Goal: Information Seeking & Learning: Learn about a topic

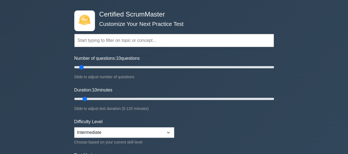
scroll to position [28, 0]
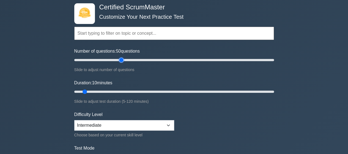
drag, startPoint x: 82, startPoint y: 60, endPoint x: 120, endPoint y: 61, distance: 38.0
type input "50"
click at [120, 61] on input "Number of questions: 50 questions" at bounding box center [174, 60] width 200 height 7
drag, startPoint x: 84, startPoint y: 91, endPoint x: 169, endPoint y: 94, distance: 84.6
type input "60"
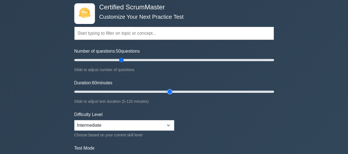
click at [169, 94] on input "Duration: 60 minutes" at bounding box center [174, 91] width 200 height 7
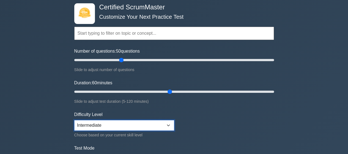
drag, startPoint x: 168, startPoint y: 122, endPoint x: 178, endPoint y: 121, distance: 10.3
click at [168, 122] on select "Beginner Intermediate Expert" at bounding box center [124, 125] width 100 height 10
click at [74, 120] on select "Beginner Intermediate Expert" at bounding box center [124, 125] width 100 height 10
click at [158, 123] on select "Beginner Intermediate Expert" at bounding box center [124, 125] width 100 height 10
select select "beginner"
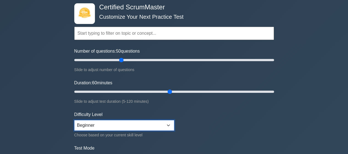
click at [74, 120] on select "Beginner Intermediate Expert" at bounding box center [124, 125] width 100 height 10
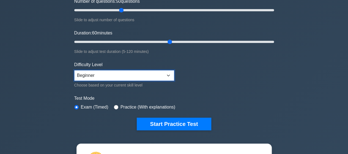
scroll to position [83, 0]
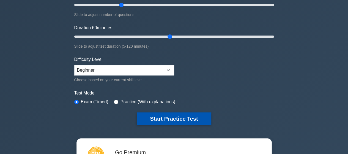
click at [180, 117] on button "Start Practice Test" at bounding box center [174, 118] width 74 height 13
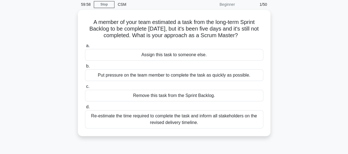
scroll to position [28, 0]
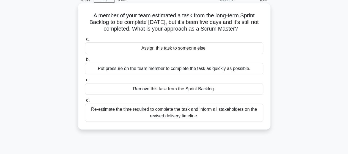
click at [157, 90] on div "Remove this task from the Sprint Backlog." at bounding box center [174, 89] width 178 height 12
click at [85, 82] on input "c. Remove this task from the Sprint Backlog." at bounding box center [85, 80] width 0 height 4
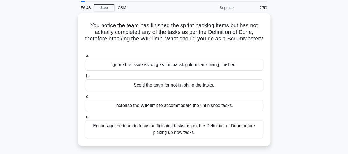
scroll to position [55, 0]
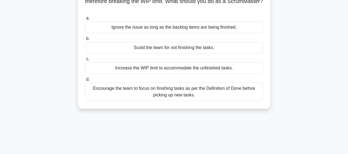
click at [211, 95] on div "Encourage the team to focus on finishing tasks as per the Definition of Done be…" at bounding box center [174, 92] width 178 height 18
click at [85, 81] on input "d. Encourage the team to focus on finishing tasks as per the Definition of Done…" at bounding box center [85, 80] width 0 height 4
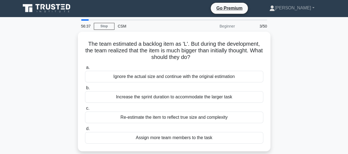
scroll to position [0, 0]
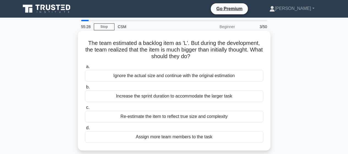
click at [239, 77] on div "Ignore the actual size and continue with the original estimation" at bounding box center [174, 76] width 178 height 12
click at [85, 69] on input "a. Ignore the actual size and continue with the original estimation" at bounding box center [85, 67] width 0 height 4
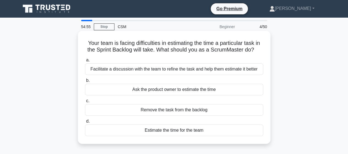
click at [221, 70] on div "Facilitate a discussion with the team to refine the task and help them estimate…" at bounding box center [174, 69] width 178 height 12
click at [85, 62] on input "a. Facilitate a discussion with the team to refine the task and help them estim…" at bounding box center [85, 60] width 0 height 4
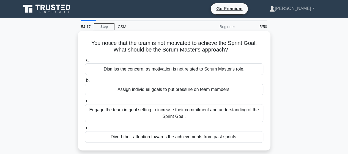
click at [213, 112] on div "Engage the team in goal setting to increase their commitment and understanding …" at bounding box center [174, 113] width 178 height 18
click at [85, 103] on input "c. Engage the team in goal setting to increase their commitment and understandi…" at bounding box center [85, 101] width 0 height 4
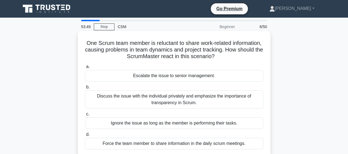
click at [225, 98] on div "Discuss the issue with the individual privately and emphasize the importance of…" at bounding box center [174, 99] width 178 height 18
click at [85, 89] on input "b. Discuss the issue with the individual privately and emphasize the importance…" at bounding box center [85, 87] width 0 height 4
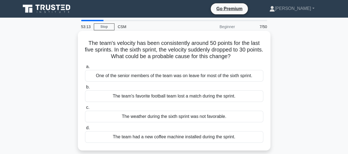
click at [244, 73] on div "One of the senior members of the team was on leave for most of the sixth sprint." at bounding box center [174, 76] width 178 height 12
click at [85, 69] on input "a. One of the senior members of the team was on leave for most of the sixth spr…" at bounding box center [85, 67] width 0 height 4
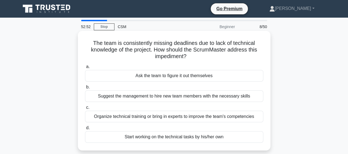
click at [243, 117] on div "Organize technical training or bring in experts to improve the team's competenc…" at bounding box center [174, 117] width 178 height 12
click at [85, 109] on input "c. Organize technical training or bring in experts to improve the team's compet…" at bounding box center [85, 108] width 0 height 4
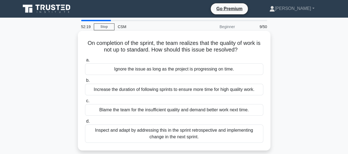
click at [209, 131] on div "Inspect and adapt by addressing this in the sprint retrospective and implementi…" at bounding box center [174, 133] width 178 height 18
click at [85, 123] on input "d. Inspect and adapt by addressing this in the sprint retrospective and impleme…" at bounding box center [85, 122] width 0 height 4
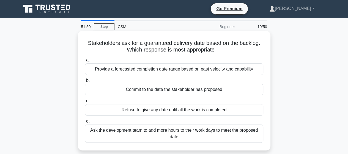
click at [242, 72] on div "Provide a forecasted completion date range based on past velocity and capability" at bounding box center [174, 69] width 178 height 12
click at [85, 62] on input "a. Provide a forecasted completion date range based on past velocity and capabi…" at bounding box center [85, 60] width 0 height 4
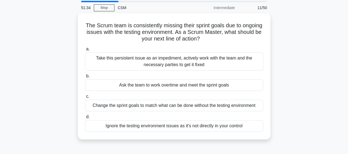
scroll to position [28, 0]
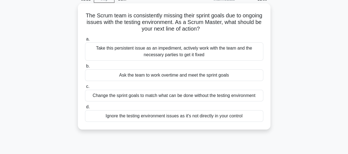
click at [246, 57] on div "Take this persistent issue as an impediment, actively work with the team and th…" at bounding box center [174, 51] width 178 height 18
click at [85, 41] on input "a. Take this persistent issue as an impediment, actively work with the team and…" at bounding box center [85, 39] width 0 height 4
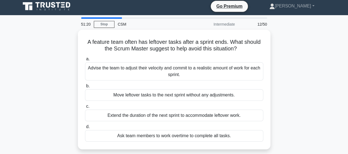
scroll to position [0, 0]
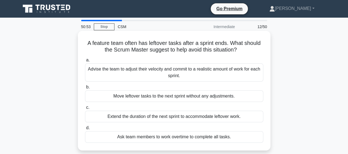
click at [242, 75] on div "Advise the team to adjust their velocity and commit to a realistic amount of wo…" at bounding box center [174, 72] width 178 height 18
click at [85, 62] on input "a. Advise the team to adjust their velocity and commit to a realistic amount of…" at bounding box center [85, 60] width 0 height 4
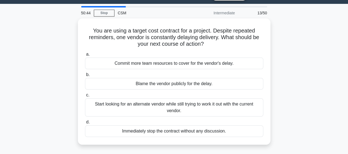
scroll to position [13, 0]
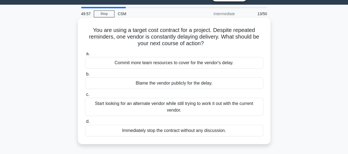
click at [235, 109] on div "Start looking for an alternate vendor while still trying to work it out with th…" at bounding box center [174, 107] width 178 height 18
click at [85, 96] on input "c. Start looking for an alternate vendor while still trying to work it out with…" at bounding box center [85, 95] width 0 height 4
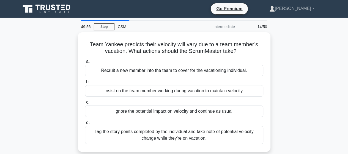
scroll to position [0, 0]
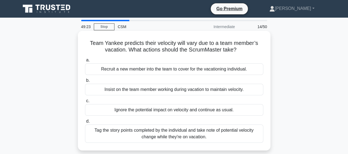
click at [224, 133] on div "Tag the story points completed by the individual and take note of potential vel…" at bounding box center [174, 133] width 178 height 18
click at [85, 123] on input "d. Tag the story points completed by the individual and take note of potential …" at bounding box center [85, 122] width 0 height 4
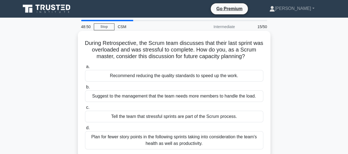
click at [226, 139] on div "Plan for fewer story points in the following sprints taking into consideration …" at bounding box center [174, 140] width 178 height 18
click at [85, 130] on input "d. Plan for fewer story points in the following sprints taking into considerati…" at bounding box center [85, 128] width 0 height 4
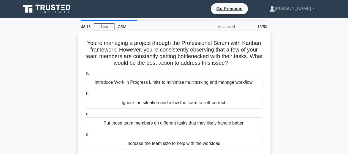
click at [239, 83] on div "Introduce Work in Progress Limits to minimize multitasking and manage workflow." at bounding box center [174, 83] width 178 height 12
click at [85, 75] on input "a. Introduce Work in Progress Limits to minimize multitasking and manage workfl…" at bounding box center [85, 74] width 0 height 4
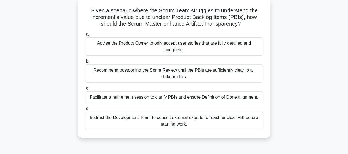
scroll to position [55, 0]
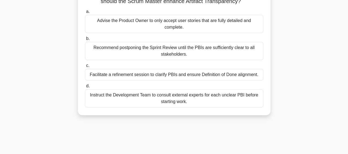
click at [234, 75] on div "Facilitate a refinement session to clarify PBIs and ensure Definition of Done a…" at bounding box center [174, 75] width 178 height 12
click at [85, 67] on input "c. Facilitate a refinement session to clarify PBIs and ensure Definition of Don…" at bounding box center [85, 66] width 0 height 4
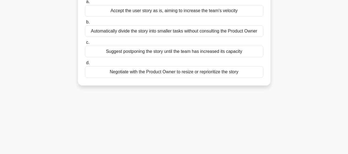
scroll to position [28, 0]
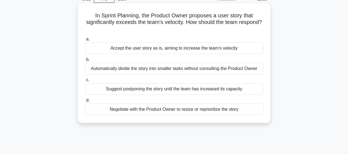
click at [218, 112] on div "Negotiate with the Product Owner to resize or reprioritize the story" at bounding box center [174, 110] width 178 height 12
click at [247, 110] on div "Negotiate with the Product Owner to resize or reprioritize the story" at bounding box center [174, 110] width 178 height 12
click at [85, 102] on input "d. Negotiate with the Product Owner to resize or reprioritize the story" at bounding box center [85, 101] width 0 height 4
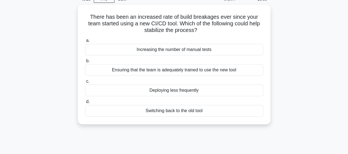
scroll to position [0, 0]
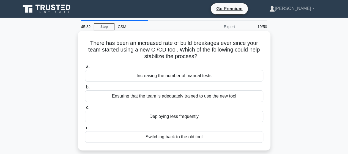
click at [242, 97] on div "Ensuring that the team is adequately trained to use the new tool" at bounding box center [174, 96] width 178 height 12
click at [85, 89] on input "b. Ensuring that the team is adequately trained to use the new tool" at bounding box center [85, 87] width 0 height 4
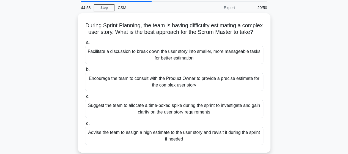
scroll to position [28, 0]
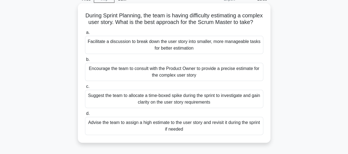
click at [207, 53] on div "Facilitate a discussion to break down the user story into smaller, more managea…" at bounding box center [174, 45] width 178 height 18
click at [85, 34] on input "a. Facilitate a discussion to break down the user story into smaller, more mana…" at bounding box center [85, 33] width 0 height 4
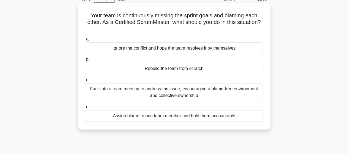
click at [153, 94] on div "Facilitate a team meeting to address the issue, encouraging a blame-free enviro…" at bounding box center [174, 92] width 178 height 18
click at [85, 82] on input "c. Facilitate a team meeting to address the issue, encouraging a blame-free env…" at bounding box center [85, 80] width 0 height 4
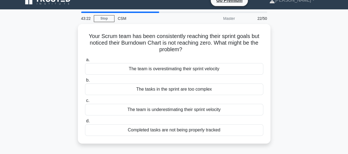
scroll to position [0, 0]
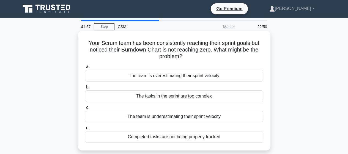
click at [192, 76] on div "The team is overestimating their sprint velocity" at bounding box center [174, 76] width 178 height 12
click at [85, 69] on input "a. The team is overestimating their sprint velocity" at bounding box center [85, 67] width 0 height 4
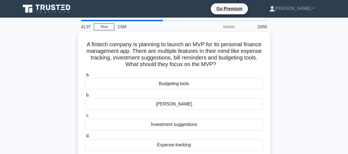
scroll to position [28, 0]
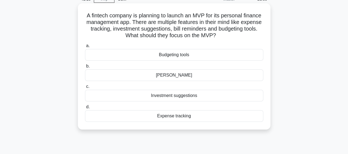
click at [188, 116] on div "Expense tracking" at bounding box center [174, 116] width 178 height 12
click at [85, 109] on input "d. Expense tracking" at bounding box center [85, 107] width 0 height 4
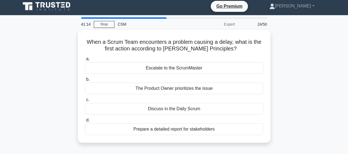
scroll to position [0, 0]
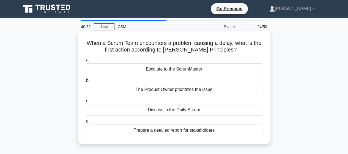
click at [186, 111] on div "Discuss in the Daily Scrum" at bounding box center [174, 110] width 178 height 12
click at [85, 103] on input "c. Discuss in the Daily Scrum" at bounding box center [85, 101] width 0 height 4
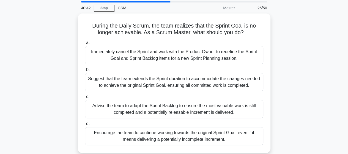
scroll to position [28, 0]
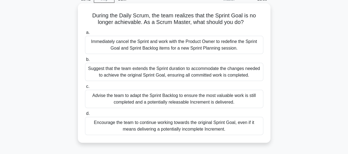
click at [229, 123] on div "Encourage the team to continue working towards the original Sprint Goal, even i…" at bounding box center [174, 126] width 178 height 18
click at [85, 115] on input "d. Encourage the team to continue working towards the original Sprint Goal, eve…" at bounding box center [85, 114] width 0 height 4
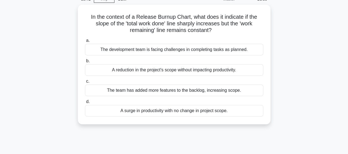
scroll to position [0, 0]
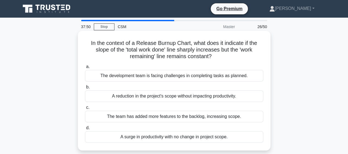
click at [223, 115] on div "The team has added more features to the backlog, increasing scope." at bounding box center [174, 117] width 178 height 12
click at [85, 109] on input "c. The team has added more features to the backlog, increasing scope." at bounding box center [85, 108] width 0 height 4
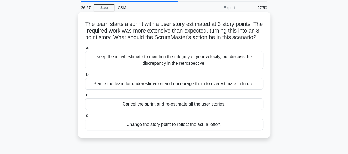
scroll to position [28, 0]
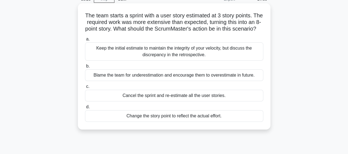
click at [187, 61] on div "Keep the initial estimate to maintain the integrity of your velocity, but discu…" at bounding box center [174, 51] width 178 height 18
click at [85, 41] on input "a. Keep the initial estimate to maintain the integrity of your velocity, but di…" at bounding box center [85, 39] width 0 height 4
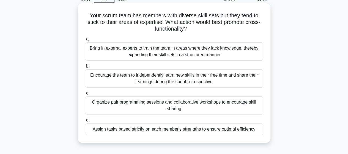
click at [233, 54] on div "Bring in external experts to train the team in areas where they lack knowledge,…" at bounding box center [174, 51] width 178 height 18
click at [85, 41] on input "a. Bring in external experts to train the team in areas where they lack knowled…" at bounding box center [85, 39] width 0 height 4
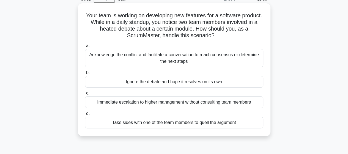
click at [237, 57] on div "Acknowledge the conflict and facilitate a conversation to reach consensus or de…" at bounding box center [174, 58] width 178 height 18
click at [85, 48] on input "a. Acknowledge the conflict and facilitate a conversation to reach consensus or…" at bounding box center [85, 46] width 0 height 4
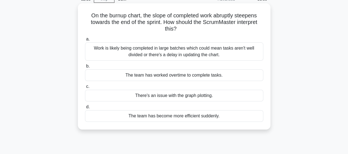
click at [212, 75] on div "The team has worked overtime to complete tasks." at bounding box center [174, 75] width 178 height 12
click at [85, 68] on input "b. The team has worked overtime to complete tasks." at bounding box center [85, 66] width 0 height 4
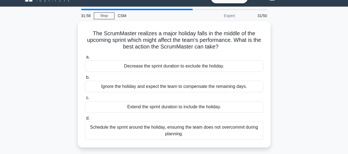
scroll to position [12, 0]
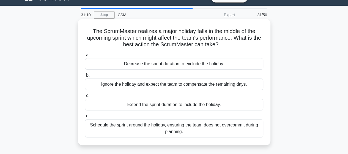
click at [230, 128] on div "Schedule the sprint around the holiday, ensuring the team does not overcommit d…" at bounding box center [174, 128] width 178 height 18
click at [85, 118] on input "d. Schedule the sprint around the holiday, ensuring the team does not overcommi…" at bounding box center [85, 116] width 0 height 4
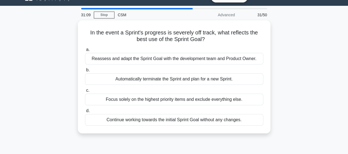
scroll to position [0, 0]
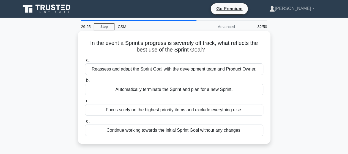
click at [226, 71] on div "Reassess and adapt the Sprint Goal with the development team and Product Owner." at bounding box center [174, 69] width 178 height 12
click at [85, 62] on input "a. Reassess and adapt the Sprint Goal with the development team and Product Own…" at bounding box center [85, 60] width 0 height 4
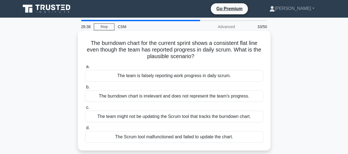
click at [230, 95] on div "The burndown chart is irrelevant and does not represent the team's progress." at bounding box center [174, 96] width 178 height 12
click at [85, 89] on input "b. The burndown chart is irrelevant and does not represent the team's progress." at bounding box center [85, 87] width 0 height 4
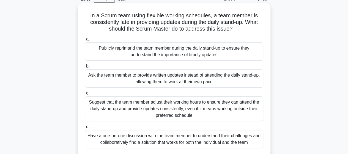
scroll to position [55, 0]
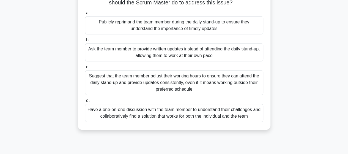
click at [233, 112] on div "Have a one-on-one discussion with the team member to understand their challenge…" at bounding box center [174, 113] width 178 height 18
click at [85, 102] on input "d. Have a one-on-one discussion with the team member to understand their challe…" at bounding box center [85, 101] width 0 height 4
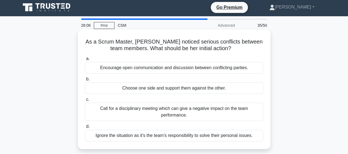
scroll to position [0, 0]
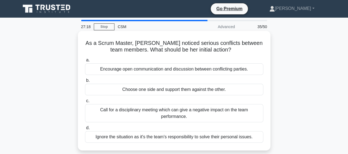
click at [210, 70] on div "Encourage open communication and discussion between conflicting parties." at bounding box center [174, 69] width 178 height 12
click at [85, 62] on input "a. Encourage open communication and discussion between conflicting parties." at bounding box center [85, 60] width 0 height 4
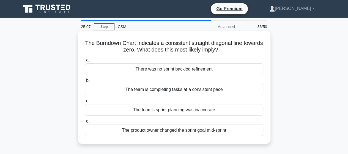
click at [194, 90] on div "The team is completing tasks at a consistent pace" at bounding box center [174, 90] width 178 height 12
click at [85, 82] on input "b. The team is completing tasks at a consistent pace" at bounding box center [85, 81] width 0 height 4
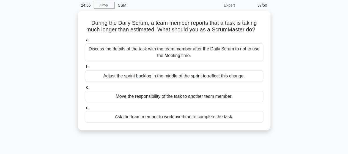
scroll to position [21, 0]
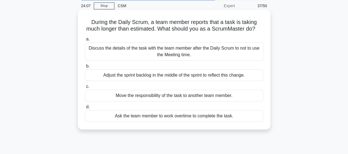
click at [229, 58] on div "Discuss the details of the task with the team member after the Daily Scrum to n…" at bounding box center [174, 51] width 178 height 18
click at [85, 41] on input "a. Discuss the details of the task with the team member after the Daily Scrum t…" at bounding box center [85, 39] width 0 height 4
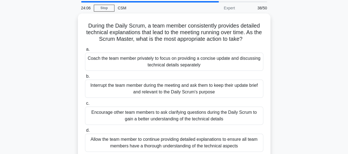
scroll to position [28, 0]
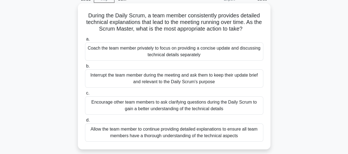
click at [219, 53] on div "Coach the team member privately to focus on providing a concise update and disc…" at bounding box center [174, 51] width 178 height 18
click at [85, 41] on input "a. Coach the team member privately to focus on providing a concise update and d…" at bounding box center [85, 39] width 0 height 4
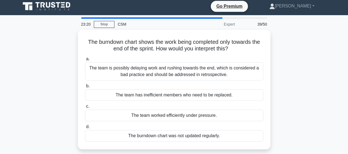
scroll to position [0, 0]
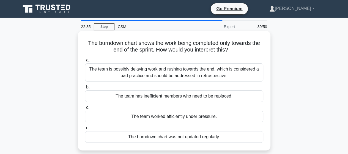
click at [243, 72] on div "The team is possibly delaying work and rushing towards the end, which is consid…" at bounding box center [174, 72] width 178 height 18
click at [85, 62] on input "a. The team is possibly delaying work and rushing towards the end, which is con…" at bounding box center [85, 60] width 0 height 4
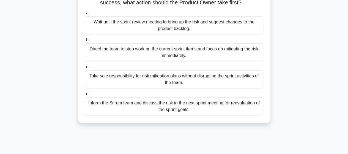
scroll to position [28, 0]
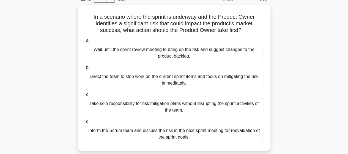
click at [220, 132] on div "Inform the Scrum team and discuss the risk in the next sprint meeting for reeva…" at bounding box center [174, 134] width 178 height 18
click at [85, 123] on input "d. Inform the Scrum team and discuss the risk in the next sprint meeting for re…" at bounding box center [85, 122] width 0 height 4
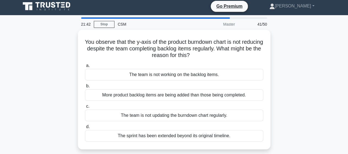
scroll to position [0, 0]
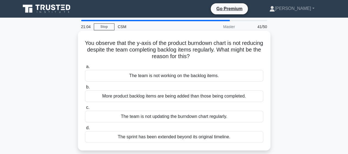
click at [207, 96] on div "More product backlog items are being added than those being completed." at bounding box center [174, 96] width 178 height 12
click at [85, 89] on input "b. More product backlog items are being added than those being completed." at bounding box center [85, 87] width 0 height 4
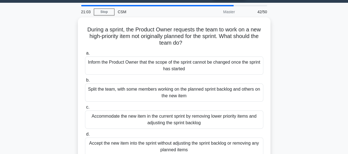
scroll to position [28, 0]
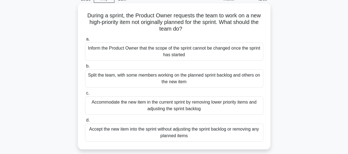
click at [223, 105] on div "Accommodate the new item in the current sprint by removing lower priority items…" at bounding box center [174, 105] width 178 height 18
click at [85, 95] on input "c. Accommodate the new item in the current sprint by removing lower priority it…" at bounding box center [85, 93] width 0 height 4
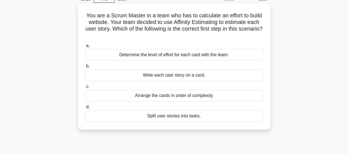
click at [235, 54] on div "Determine the level of effort for each card with the team." at bounding box center [174, 55] width 178 height 12
click at [85, 48] on input "a. Determine the level of effort for each card with the team." at bounding box center [85, 46] width 0 height 4
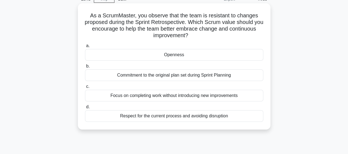
click at [187, 55] on div "Openness" at bounding box center [174, 55] width 178 height 12
click at [85, 48] on input "a. Openness" at bounding box center [85, 46] width 0 height 4
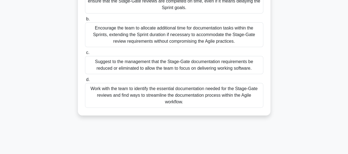
scroll to position [55, 0]
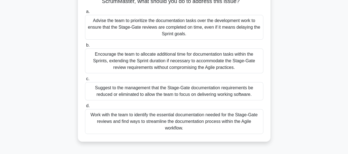
click at [220, 90] on div "Suggest to the management that the Stage-Gate documentation requirements be red…" at bounding box center [174, 91] width 178 height 18
click at [85, 81] on input "c. Suggest to the management that the Stage-Gate documentation requirements be …" at bounding box center [85, 79] width 0 height 4
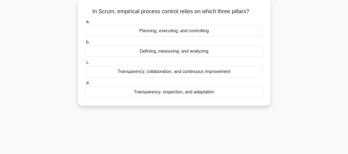
scroll to position [0, 0]
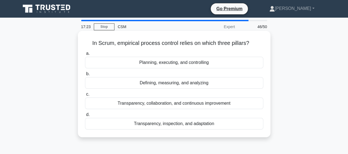
click at [192, 126] on div "Transparency, inspection, and adaptation" at bounding box center [174, 124] width 178 height 12
click at [85, 117] on input "d. Transparency, inspection, and adaptation" at bounding box center [85, 115] width 0 height 4
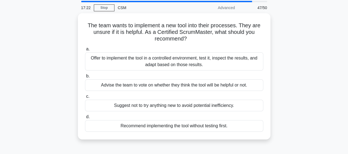
scroll to position [28, 0]
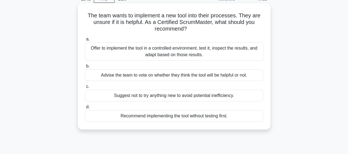
click at [238, 50] on div "Offer to implement the tool in a controlled environment, test it, inspect the r…" at bounding box center [174, 51] width 178 height 18
click at [85, 41] on input "a. Offer to implement the tool in a controlled environment, test it, inspect th…" at bounding box center [85, 39] width 0 height 4
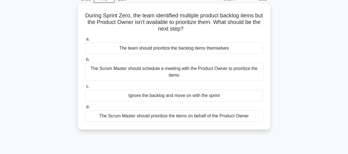
click at [215, 73] on div "The Scrum Master should schedule a meeting with the Product Owner to prioritize…" at bounding box center [174, 72] width 178 height 18
click at [85, 61] on input "b. The Scrum Master should schedule a meeting with the Product Owner to priorit…" at bounding box center [85, 60] width 0 height 4
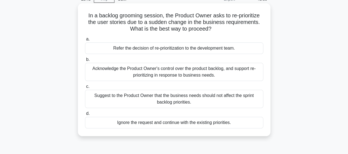
click at [170, 70] on div "Acknowledge the Product Owner's control over the product backlog, and support r…" at bounding box center [174, 72] width 178 height 18
click at [85, 61] on input "b. Acknowledge the Product Owner's control over the product backlog, and suppor…" at bounding box center [85, 60] width 0 height 4
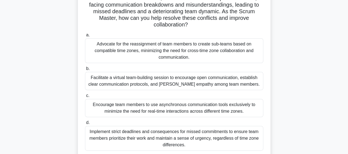
scroll to position [55, 0]
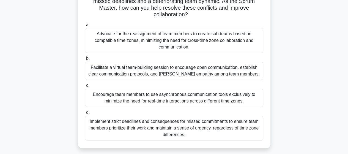
click at [194, 70] on div "Facilitate a virtual team-building session to encourage open communication, est…" at bounding box center [174, 71] width 178 height 18
click at [85, 60] on input "b. Facilitate a virtual team-building session to encourage open communication, …" at bounding box center [85, 59] width 0 height 4
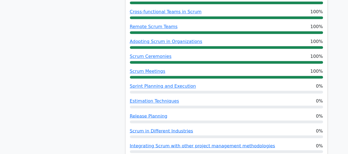
scroll to position [441, 0]
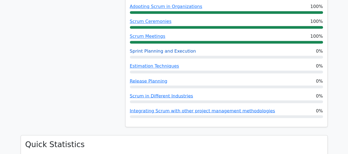
click at [181, 48] on link "Sprint Planning and Execution" at bounding box center [163, 50] width 66 height 5
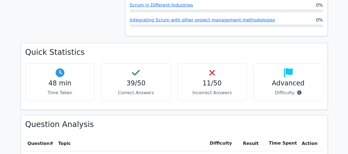
scroll to position [578, 0]
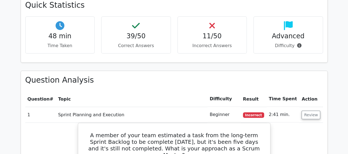
click at [137, 42] on p "Correct Answers" at bounding box center [136, 45] width 60 height 7
click at [204, 20] on div "11/50 Incorrect Answers" at bounding box center [213, 35] width 70 height 37
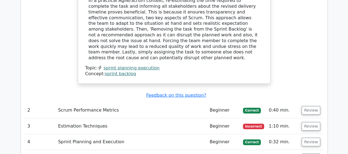
scroll to position [854, 0]
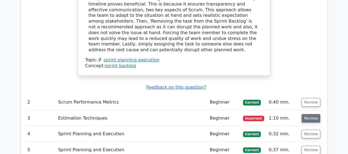
click at [311, 114] on button "Review" at bounding box center [311, 118] width 19 height 9
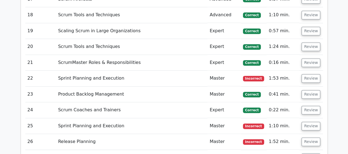
scroll to position [1432, 0]
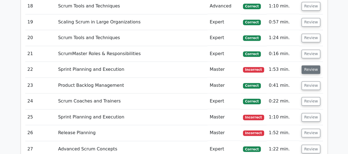
click at [310, 65] on button "Review" at bounding box center [311, 69] width 19 height 9
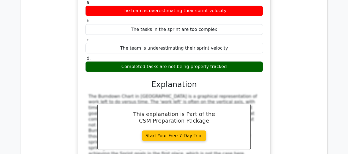
scroll to position [1515, 0]
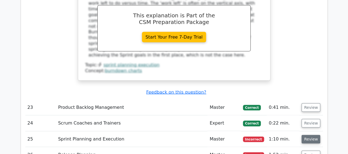
scroll to position [1653, 0]
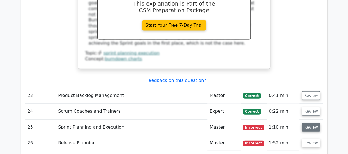
click at [309, 123] on button "Review" at bounding box center [311, 127] width 19 height 9
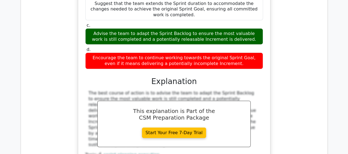
scroll to position [1928, 0]
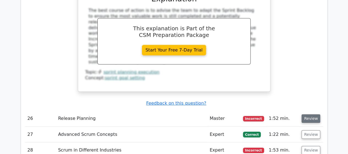
click at [313, 114] on button "Review" at bounding box center [311, 118] width 19 height 9
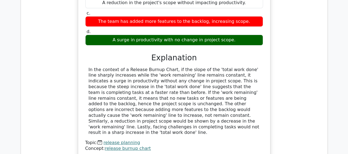
scroll to position [2121, 0]
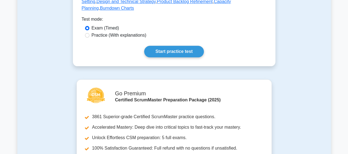
scroll to position [248, 0]
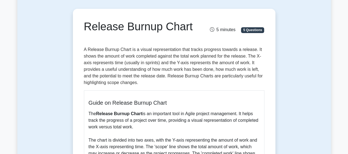
scroll to position [55, 0]
